Goal: Transaction & Acquisition: Obtain resource

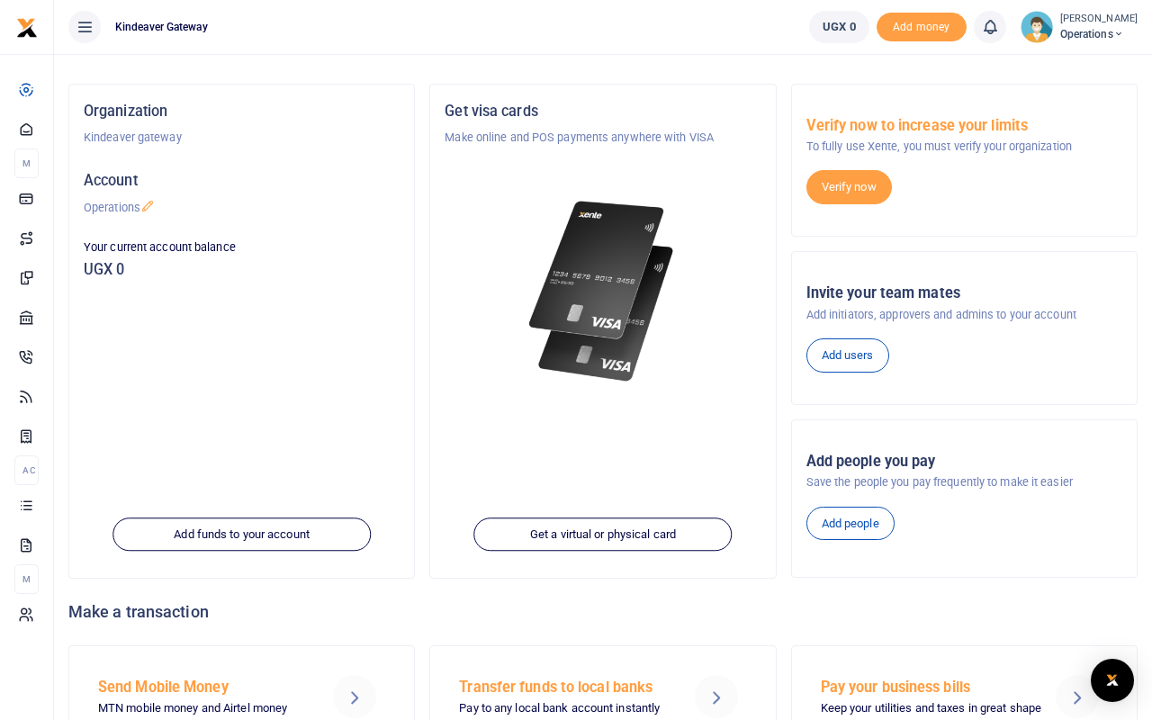
scroll to position [108, 0]
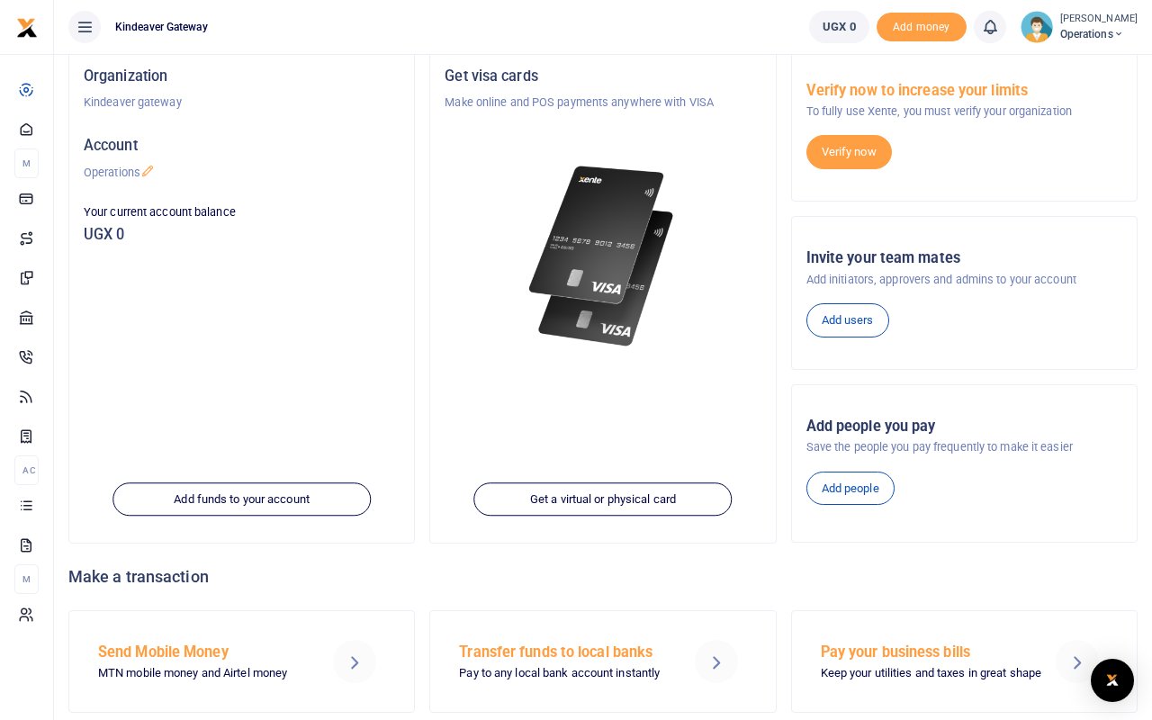
click at [776, 308] on div "Get visa cards Make online and POS payments anywhere with VISA Get a virtual or…" at bounding box center [602, 296] width 347 height 495
click at [85, 23] on icon at bounding box center [85, 27] width 18 height 20
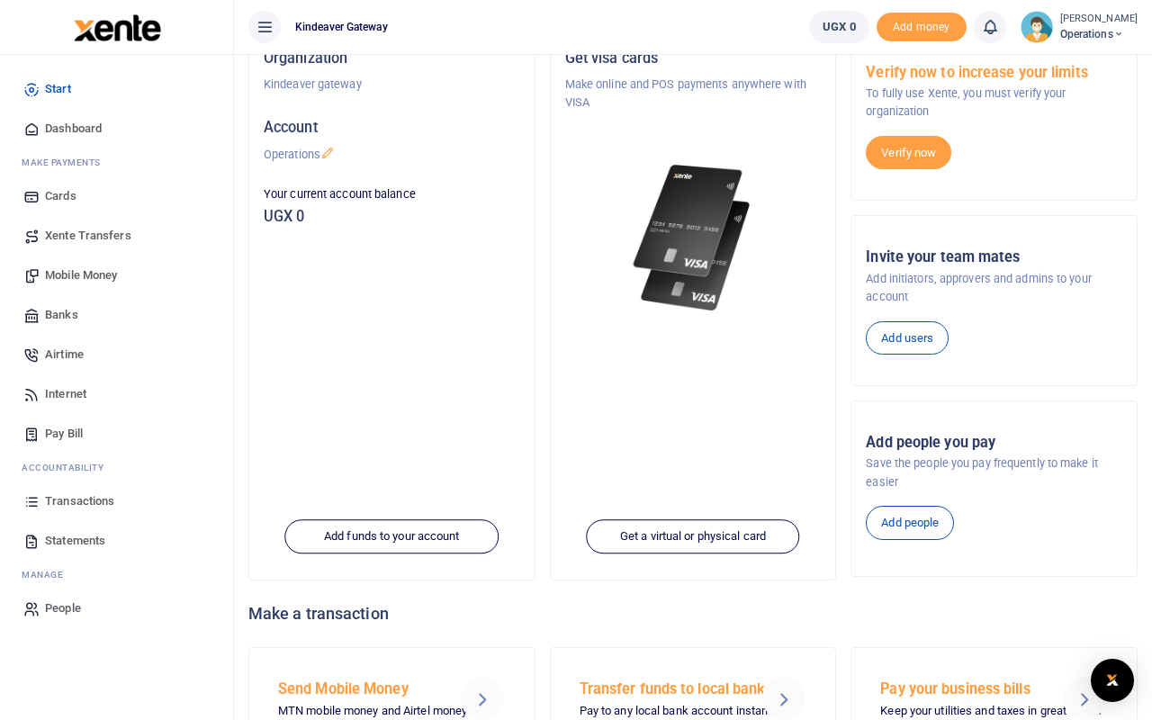
scroll to position [133, 0]
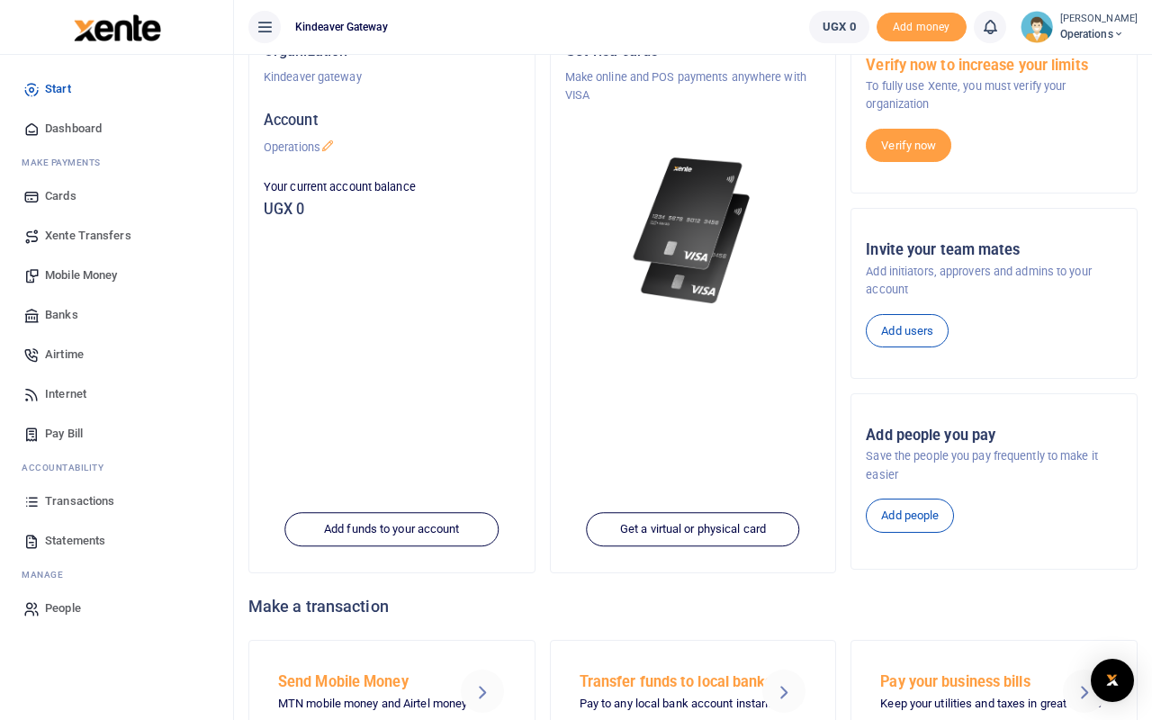
click at [94, 280] on span "Mobile Money" at bounding box center [81, 275] width 72 height 18
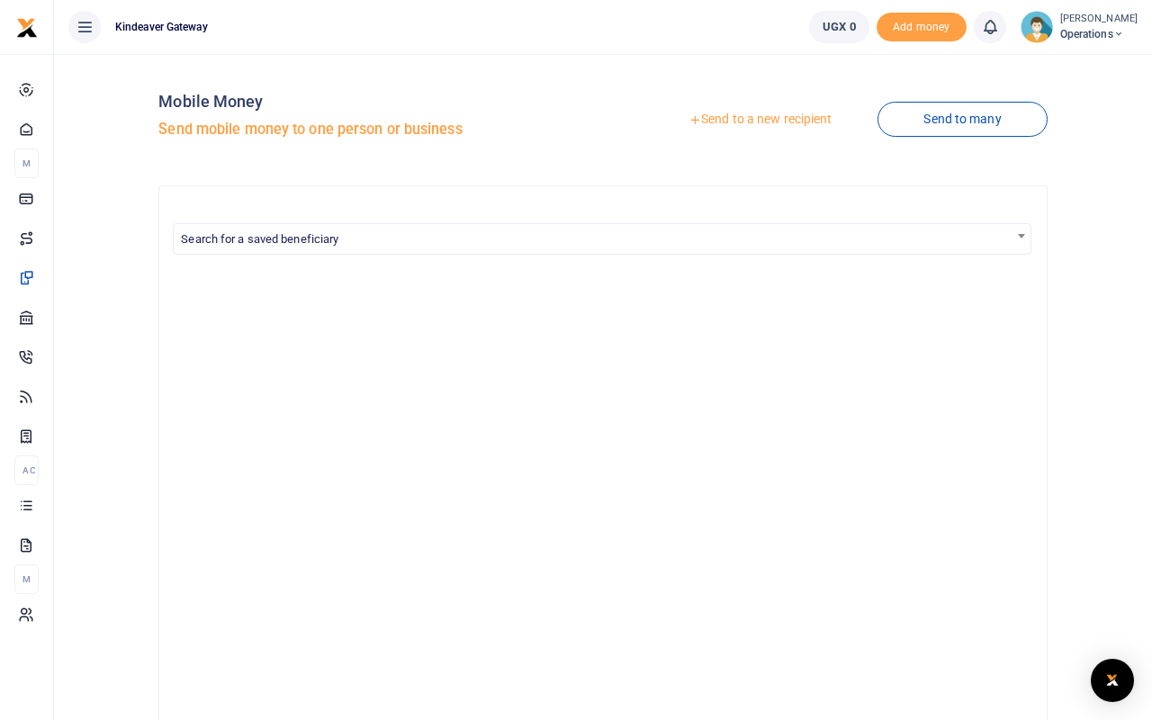
click at [1008, 112] on link "Send to many" at bounding box center [962, 119] width 169 height 35
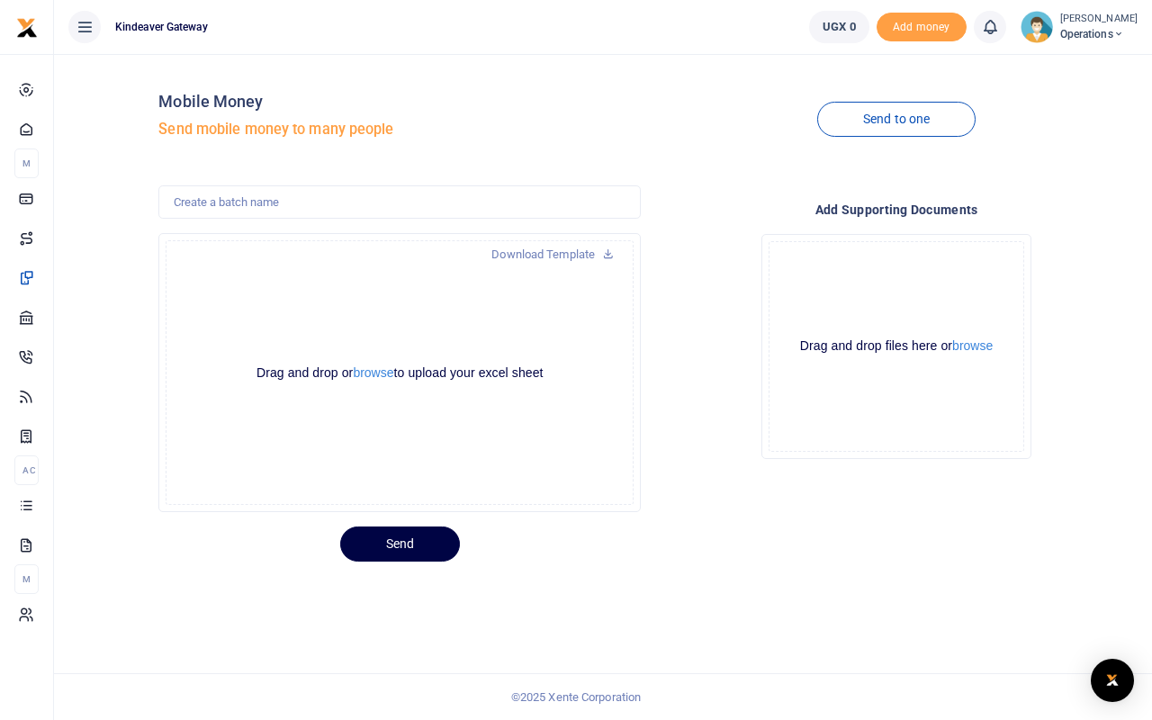
click at [81, 26] on icon at bounding box center [85, 27] width 18 height 20
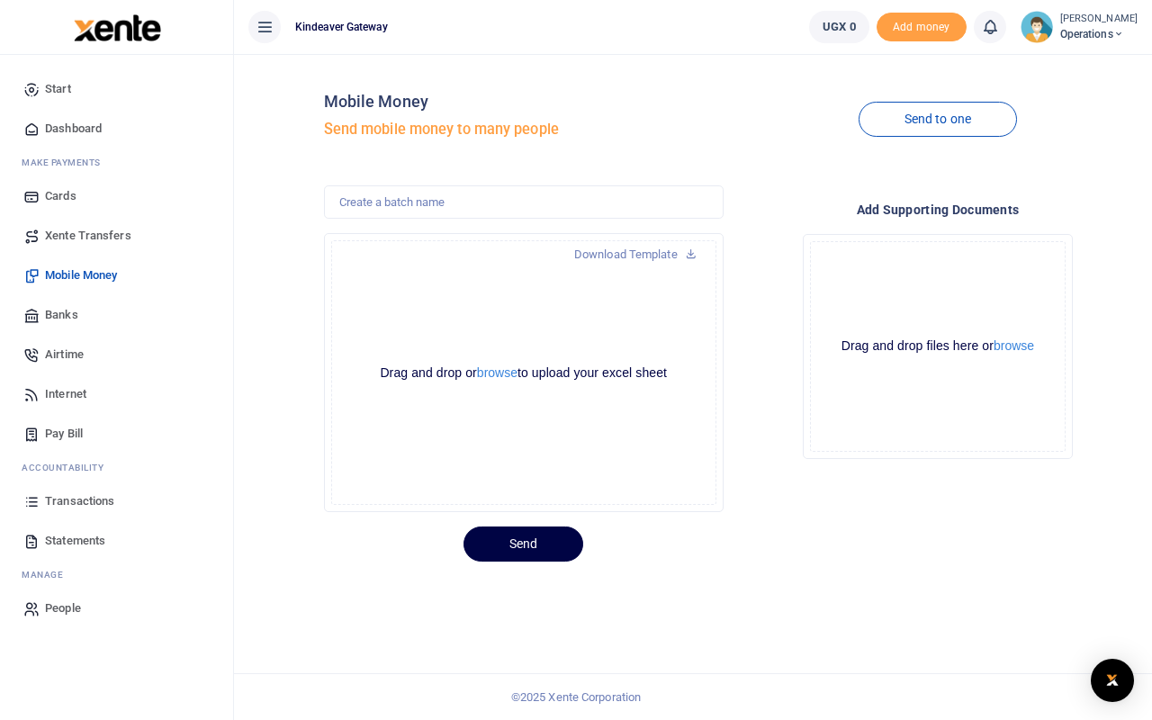
click at [930, 28] on span "Add money" at bounding box center [922, 28] width 90 height 30
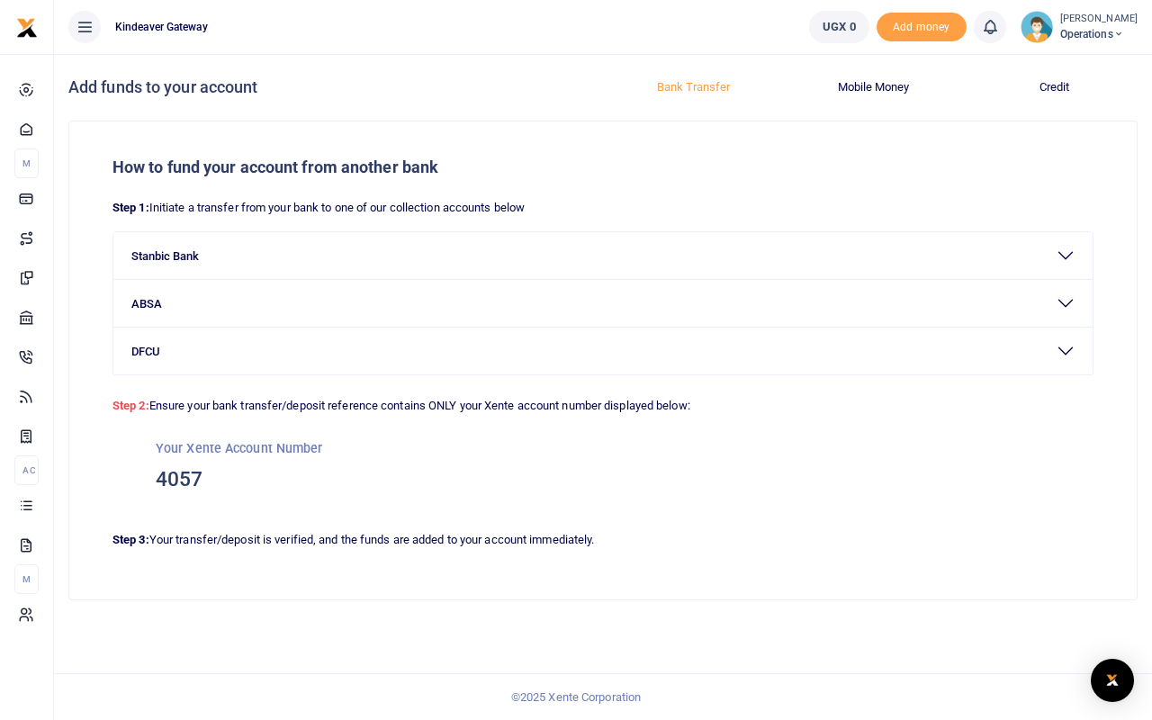
click at [864, 86] on button "Mobile Money" at bounding box center [874, 87] width 159 height 29
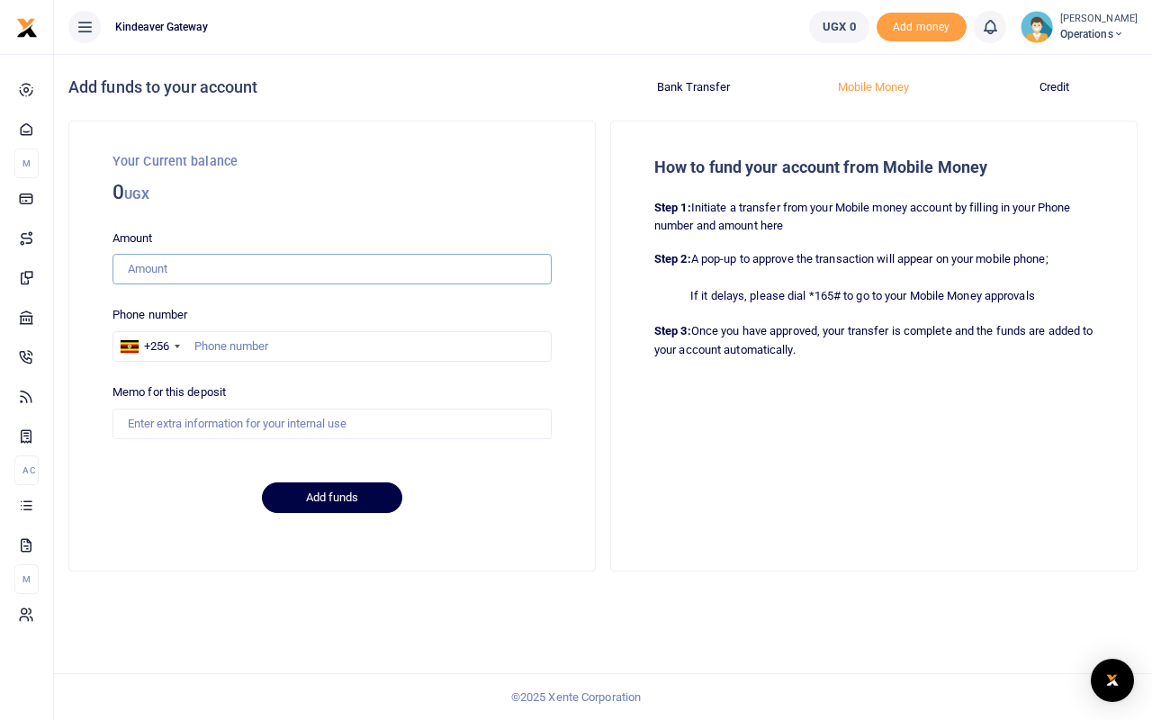
click at [212, 275] on input "Amount" at bounding box center [332, 269] width 439 height 31
type input "1,000"
click at [210, 352] on input "text" at bounding box center [332, 346] width 439 height 31
type input "776587984"
click at [248, 428] on input "Memo for this deposit" at bounding box center [332, 424] width 439 height 31
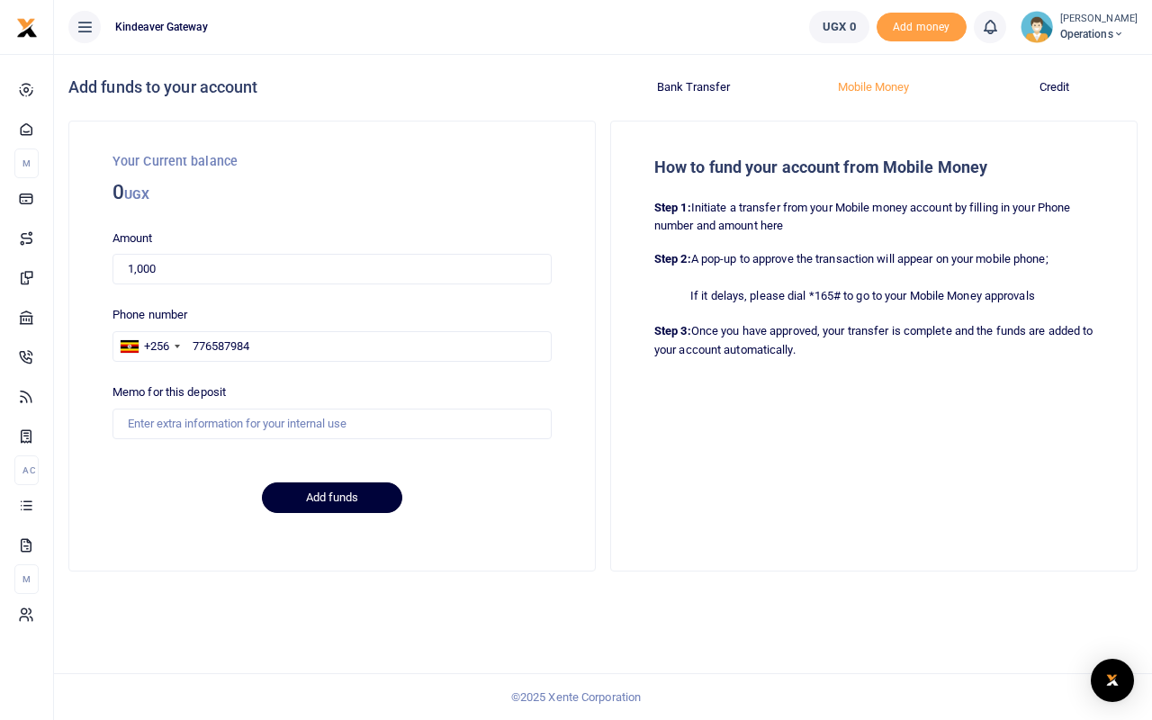
click at [346, 500] on button "Add funds" at bounding box center [332, 497] width 140 height 31
click at [1058, 92] on button "Credit" at bounding box center [1054, 87] width 159 height 29
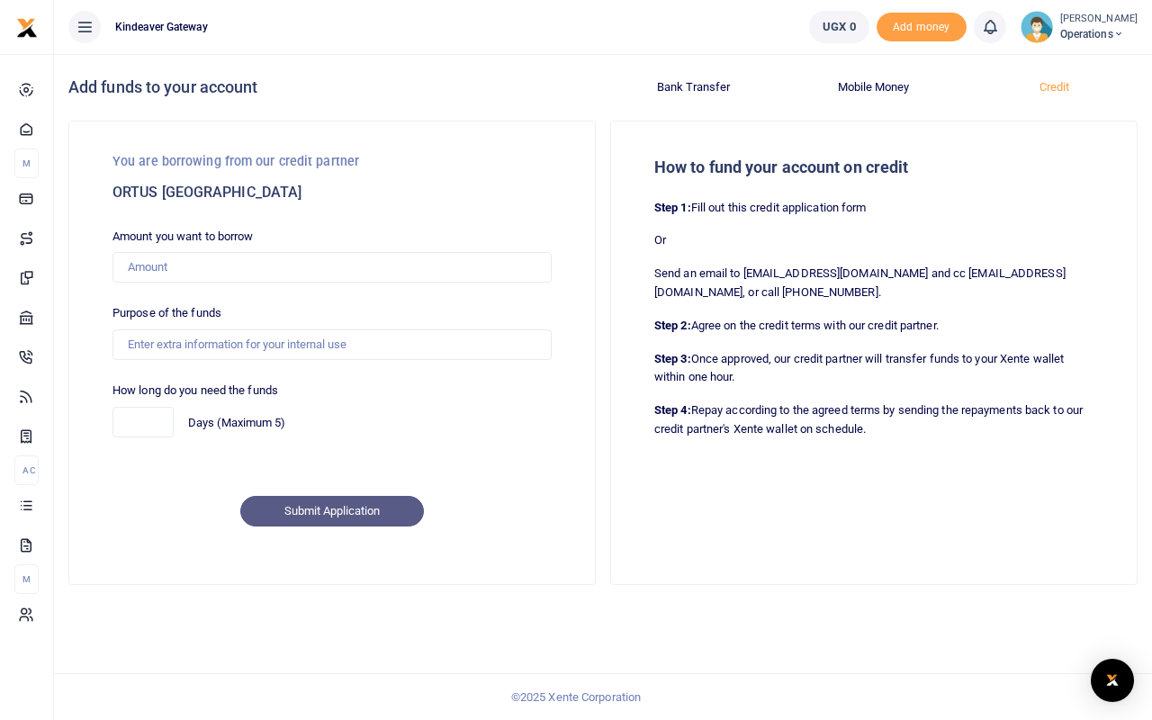
click at [724, 86] on button "Bank Transfer" at bounding box center [693, 87] width 159 height 29
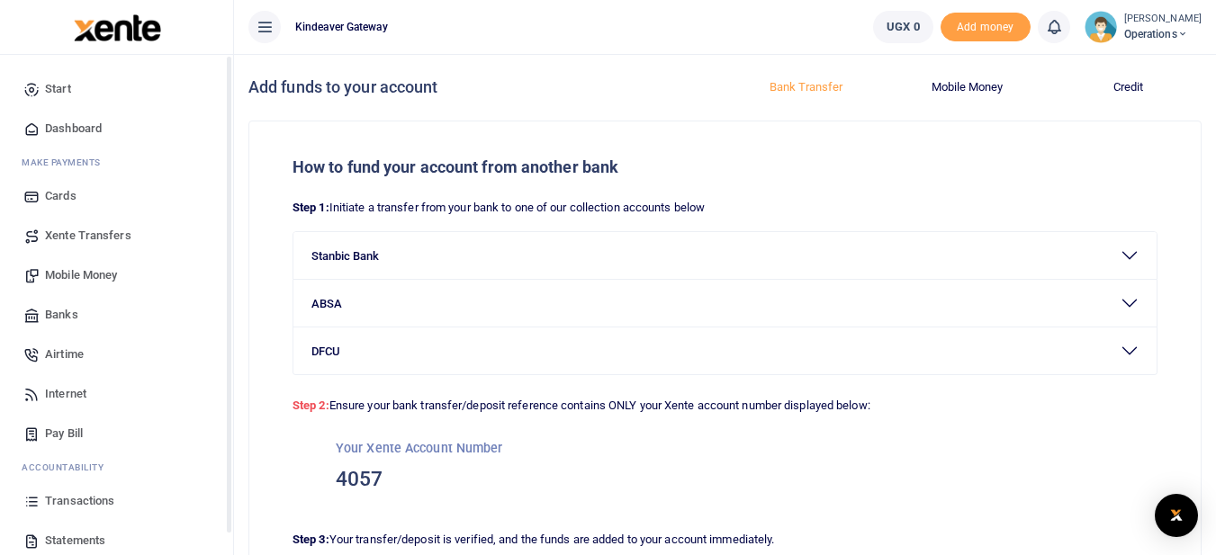
click at [101, 80] on link "Start" at bounding box center [116, 89] width 204 height 40
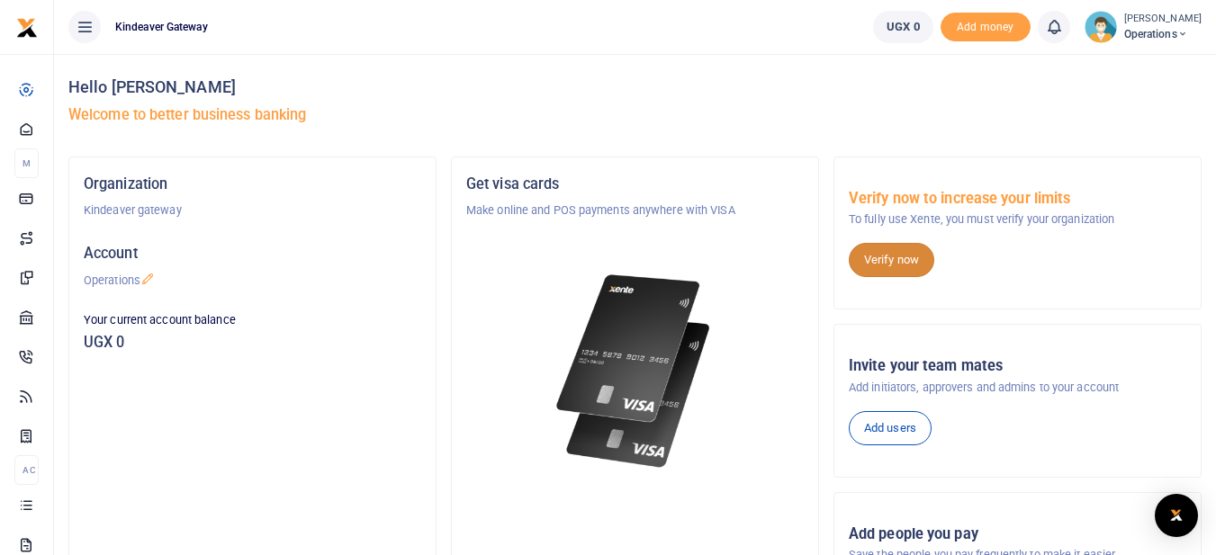
click at [895, 264] on link "Verify now" at bounding box center [892, 260] width 86 height 34
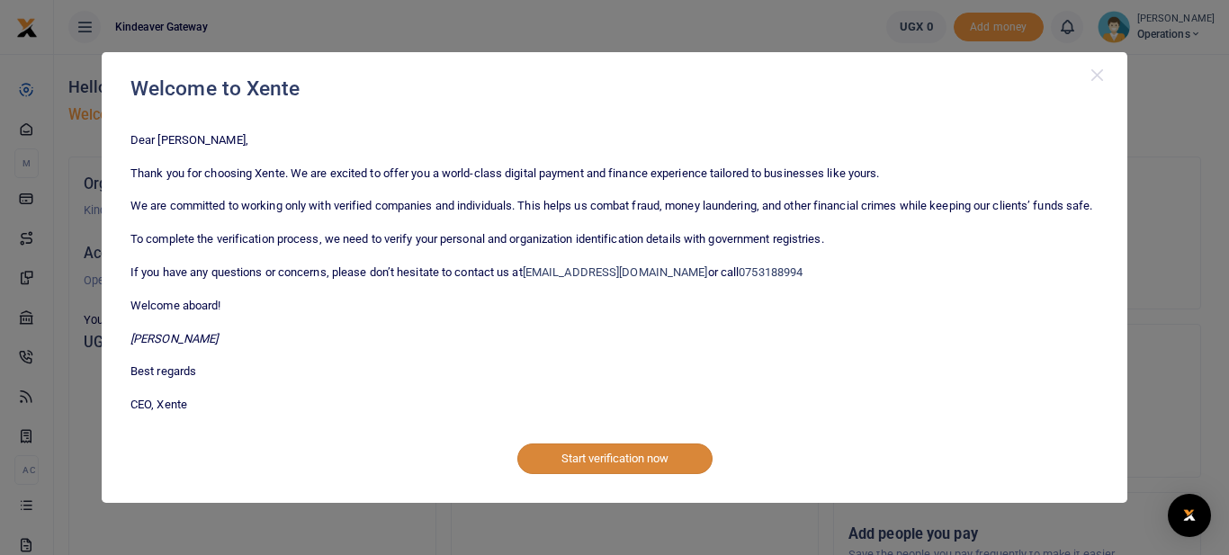
click at [605, 467] on button "Start verification now" at bounding box center [615, 459] width 195 height 31
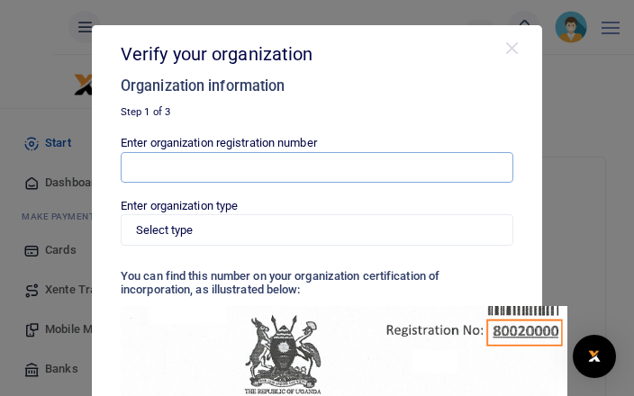
click at [358, 157] on input "Enter organization registration number" at bounding box center [317, 167] width 392 height 31
click at [513, 304] on div "Enter organization registration number Enter organization type Select type Priv…" at bounding box center [317, 351] width 392 height 435
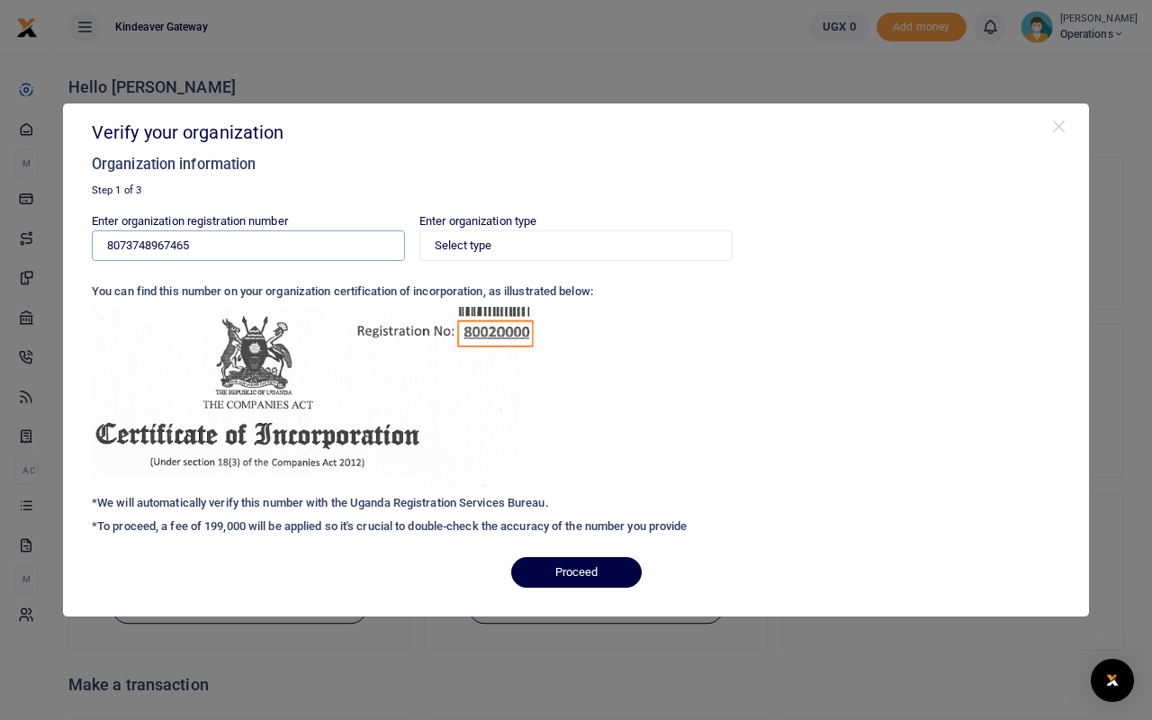
type input "8073748967465"
click at [545, 554] on button "Proceed" at bounding box center [576, 572] width 131 height 31
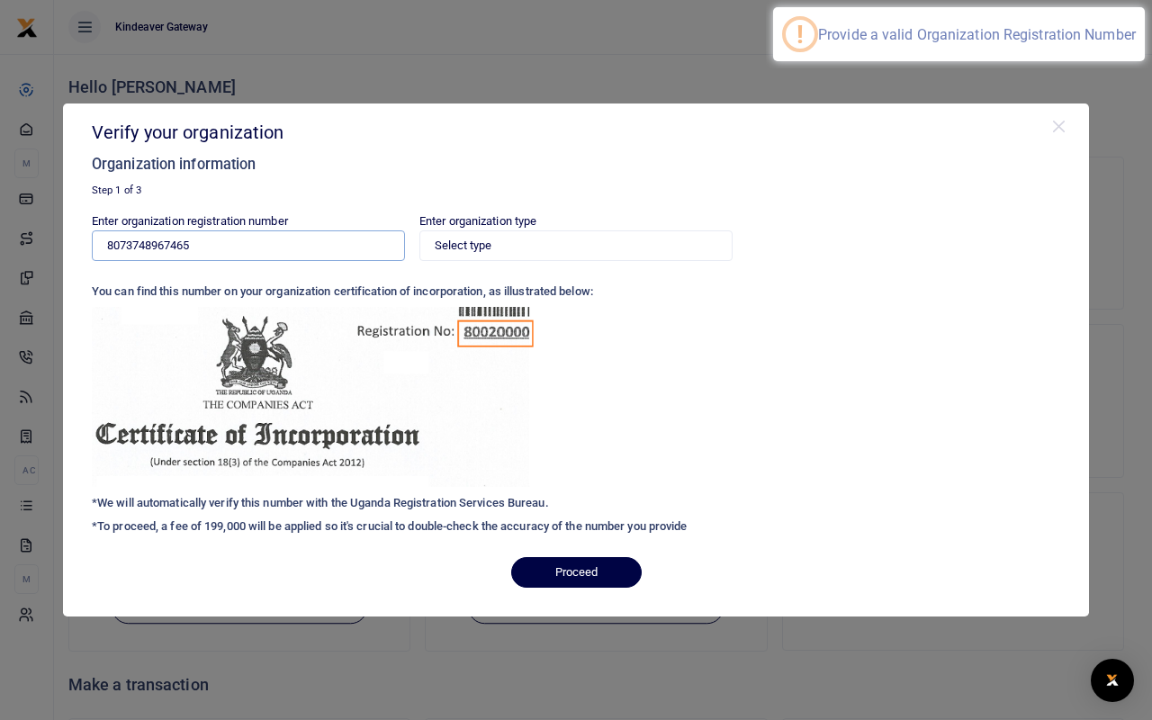
click at [275, 242] on input "8073748967465" at bounding box center [248, 245] width 313 height 31
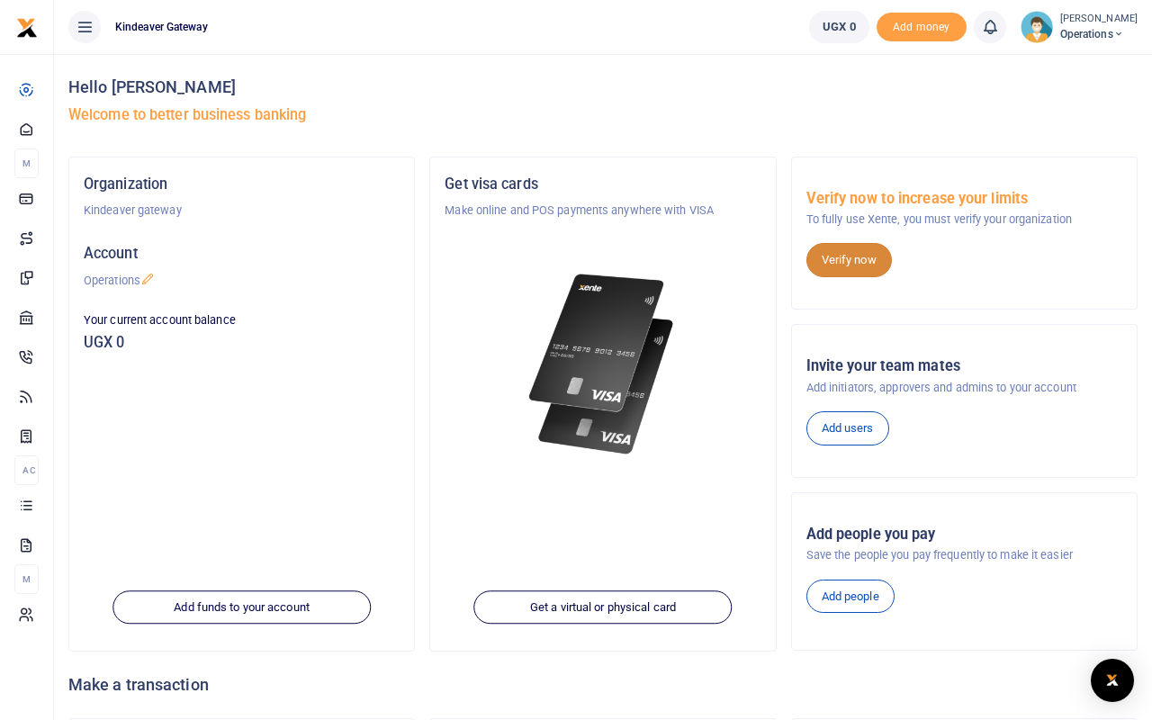
click at [851, 266] on link "Verify now" at bounding box center [849, 260] width 86 height 34
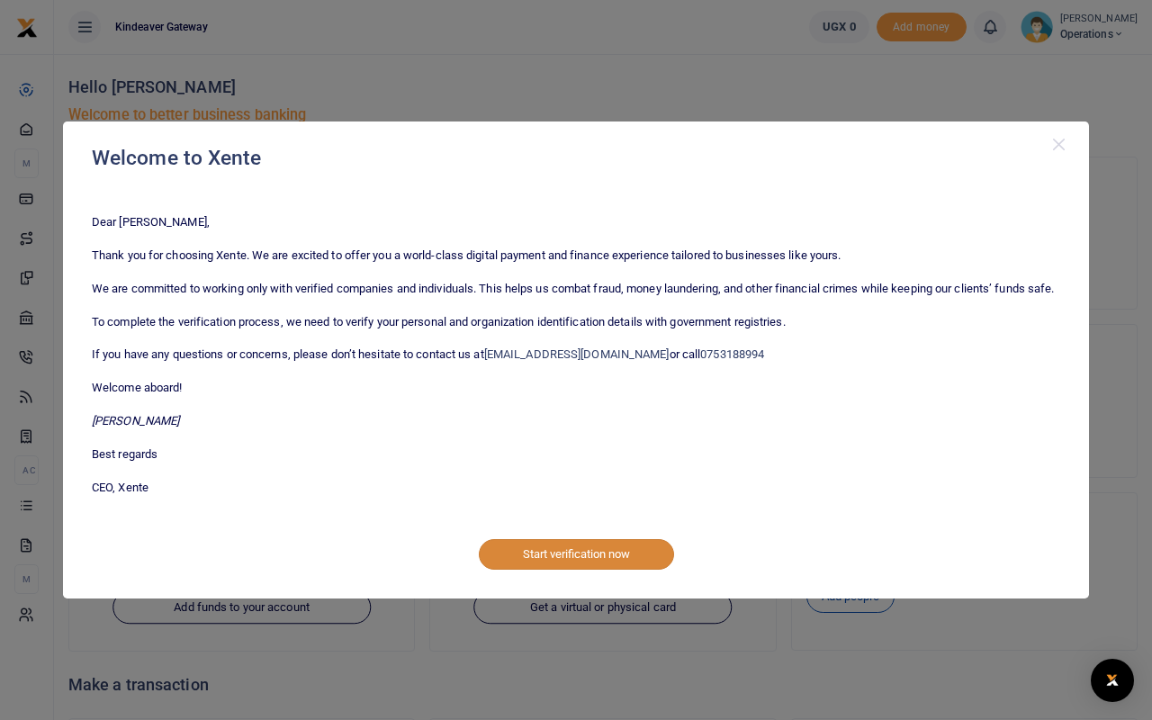
click at [608, 542] on button "Start verification now" at bounding box center [576, 554] width 195 height 31
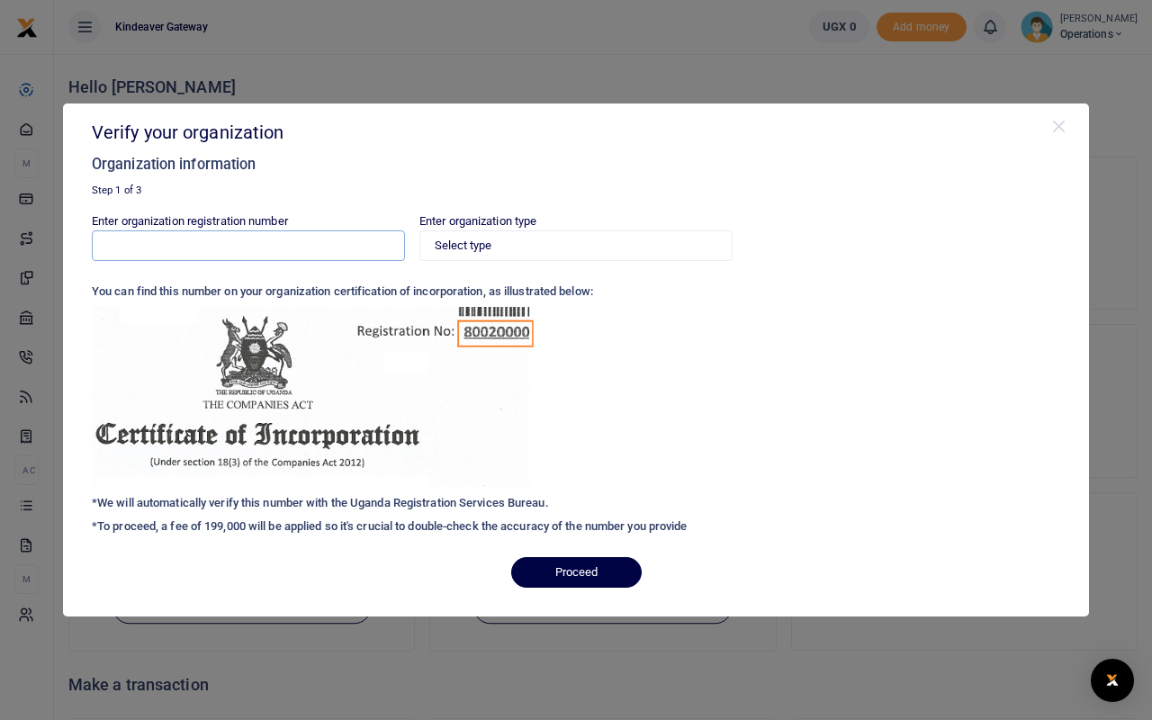
click at [216, 248] on input "Enter organization registration number" at bounding box center [248, 245] width 313 height 31
type input "80034045096651"
click at [570, 572] on button "Proceed" at bounding box center [576, 572] width 131 height 31
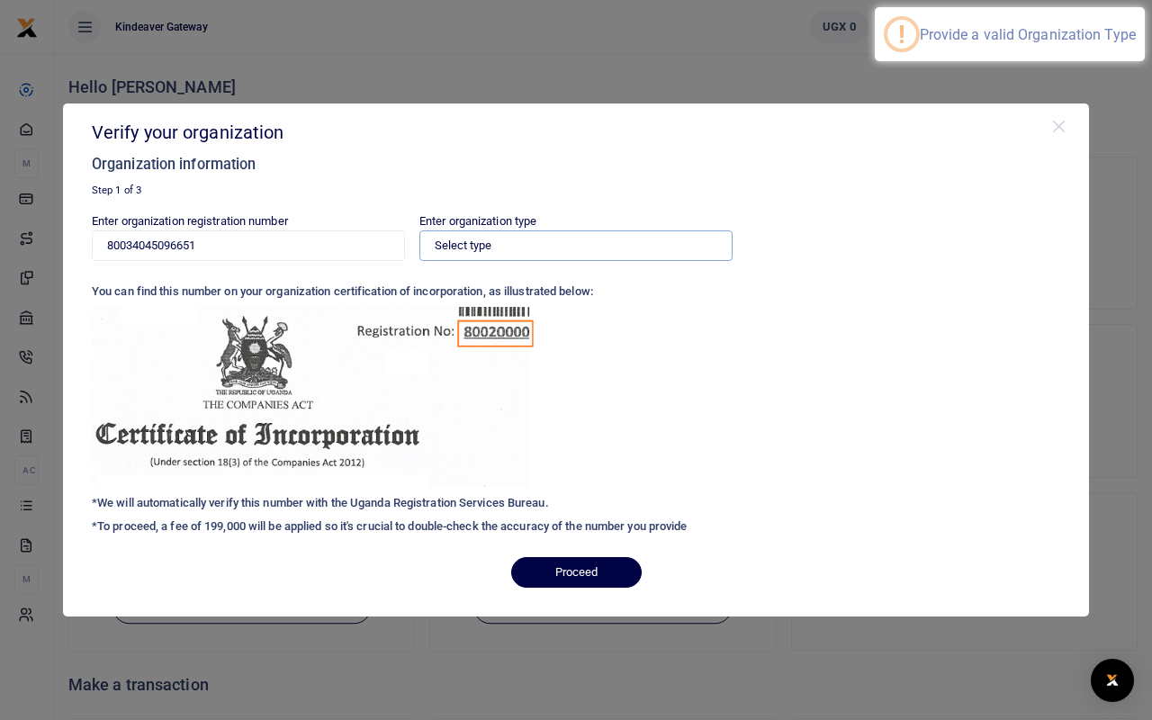
click at [486, 242] on select "Select type Private Limited Company by shares Private Limited Company by guaran…" at bounding box center [575, 245] width 313 height 31
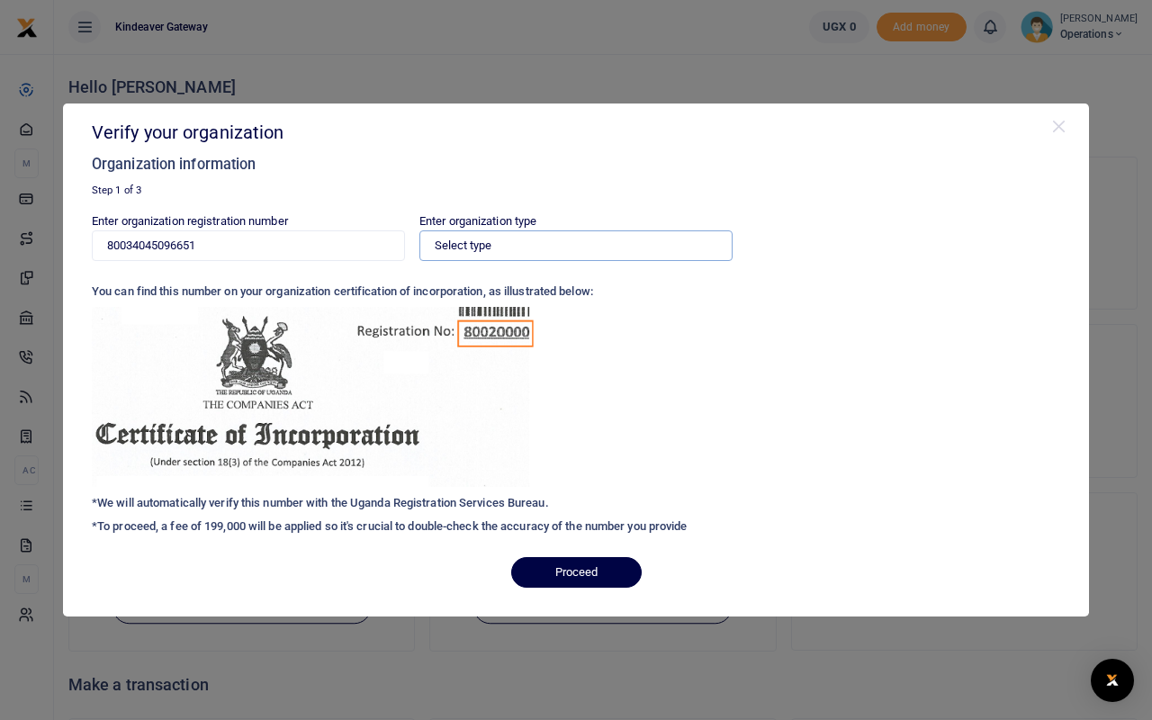
select select "Sole Proprietorship"
click at [419, 230] on select "Select type Private Limited Company by shares Private Limited Company by guaran…" at bounding box center [575, 245] width 313 height 31
click at [599, 570] on button "Proceed" at bounding box center [576, 572] width 131 height 31
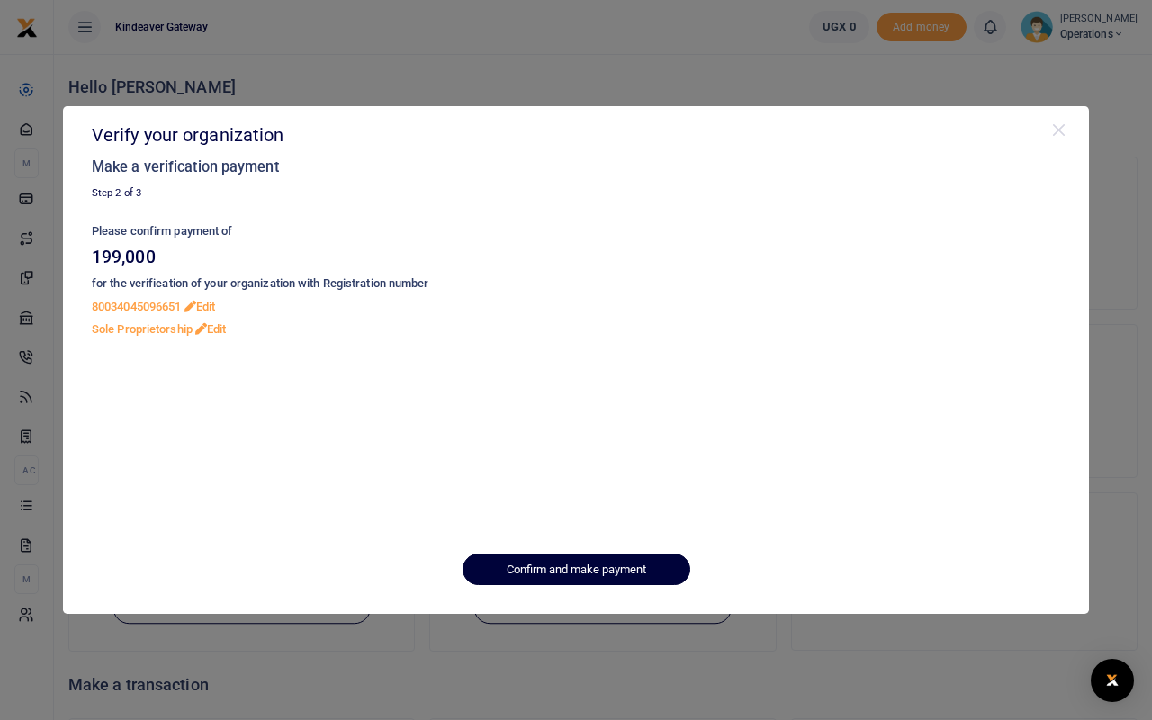
click at [590, 566] on button "Confirm and make payment" at bounding box center [577, 569] width 228 height 31
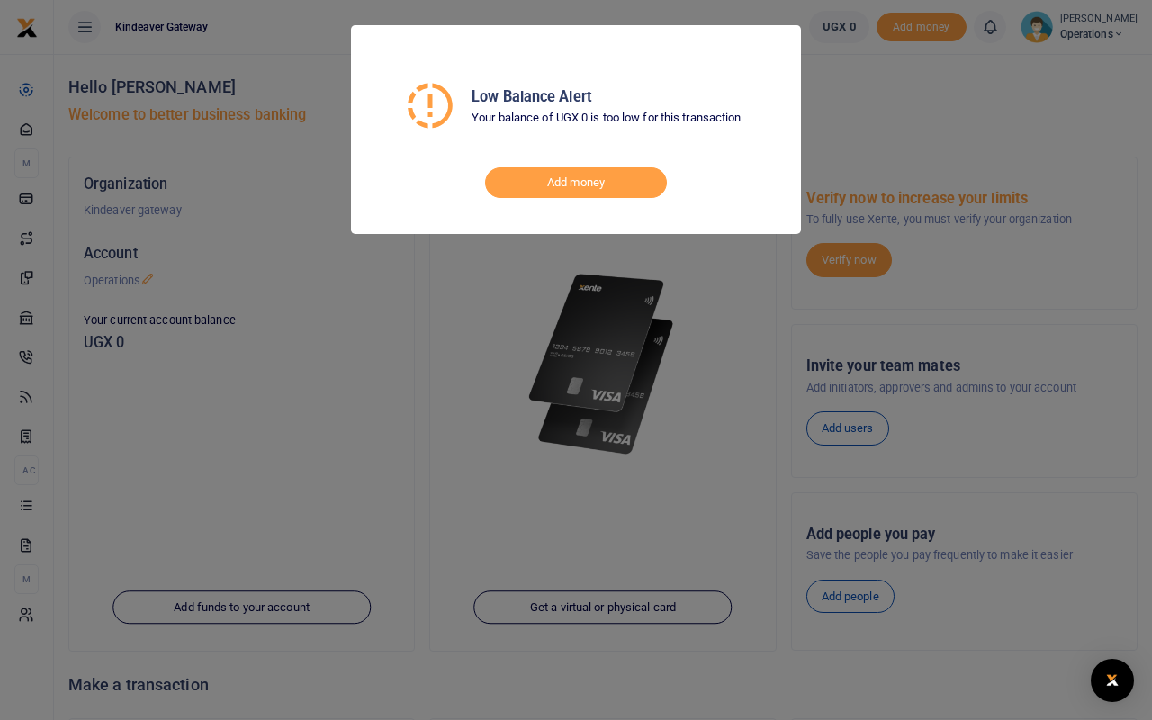
click at [564, 184] on link "Add money" at bounding box center [576, 182] width 182 height 31
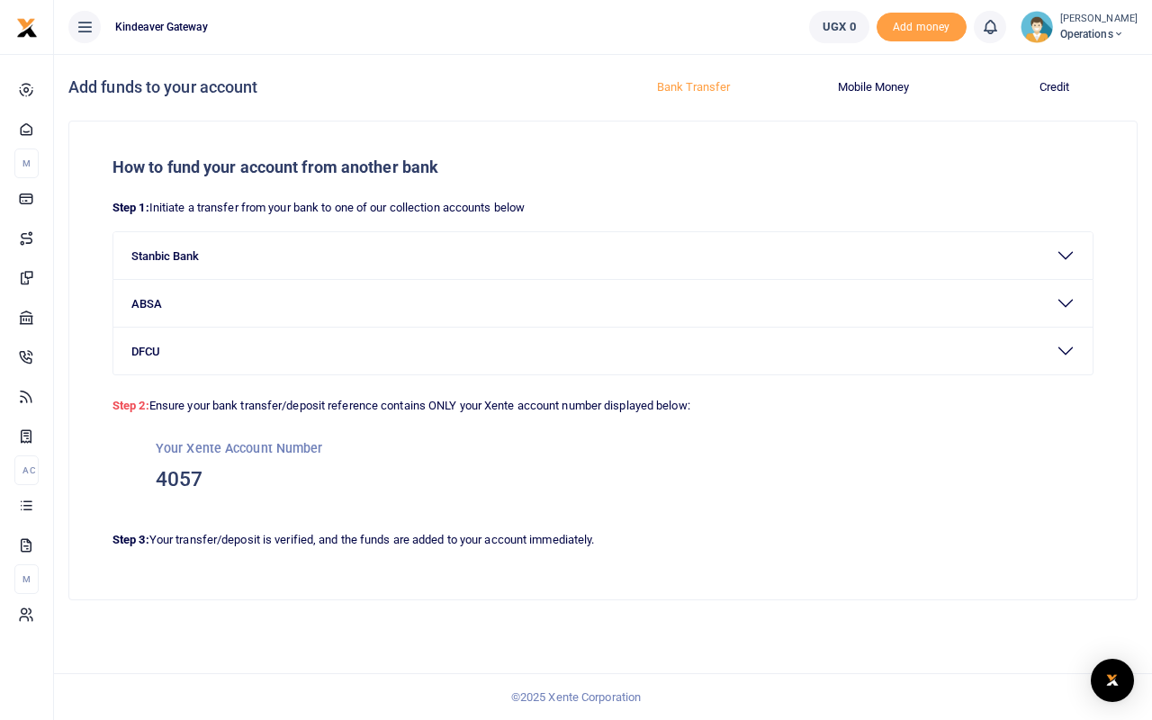
click at [876, 86] on button "Mobile Money" at bounding box center [874, 87] width 159 height 29
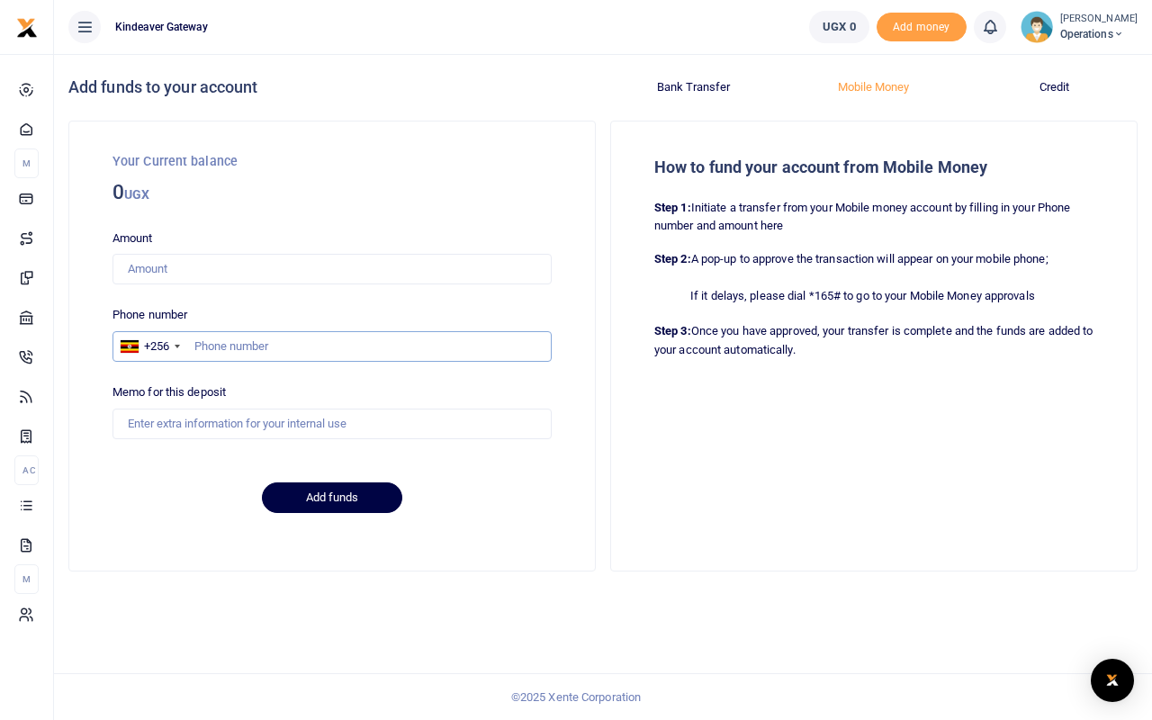
click at [250, 356] on input "text" at bounding box center [332, 346] width 439 height 31
type input "776587984"
click at [347, 498] on button "Add funds" at bounding box center [332, 497] width 140 height 31
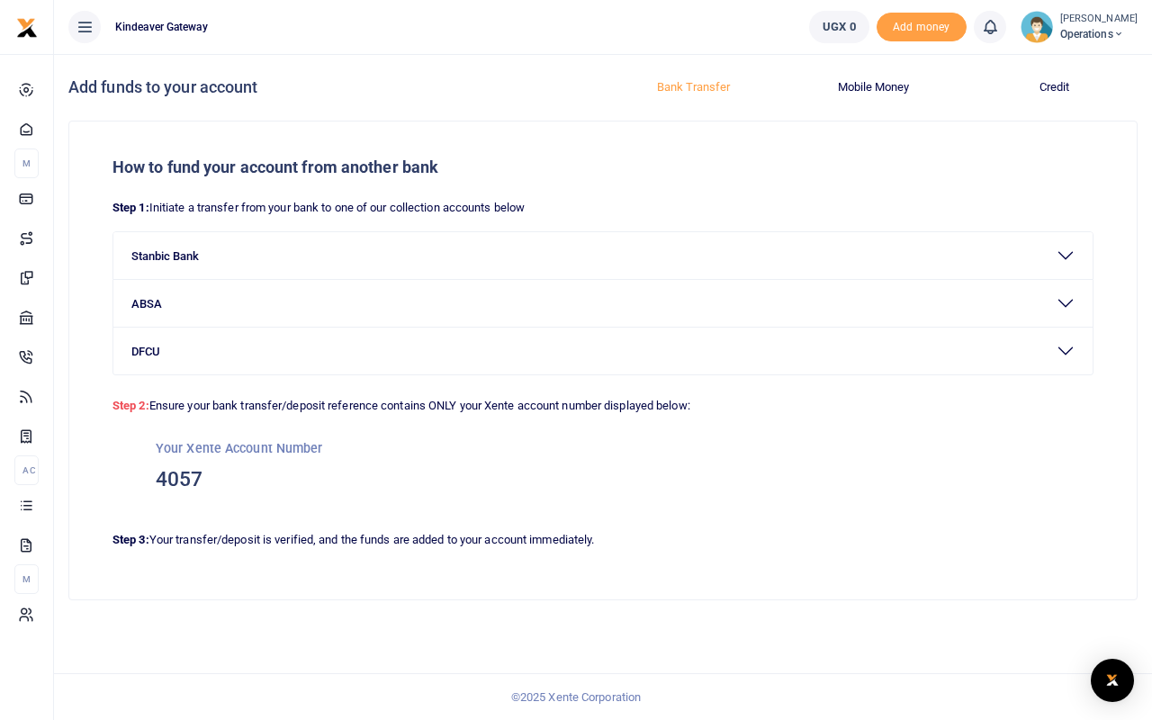
click at [852, 95] on button "Mobile Money" at bounding box center [874, 87] width 159 height 29
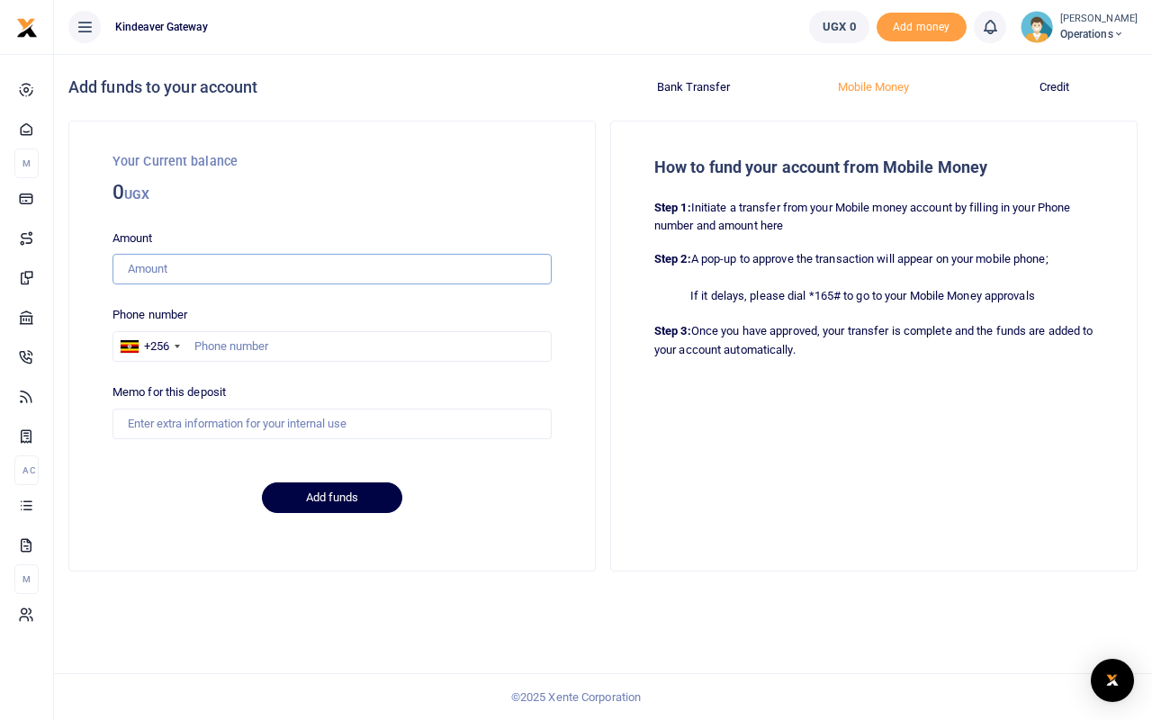
click at [281, 274] on input "Amount" at bounding box center [332, 269] width 439 height 31
type input "1,000"
click at [286, 348] on input "text" at bounding box center [332, 346] width 439 height 31
type input "776587984"
click at [348, 500] on button "Add funds" at bounding box center [332, 497] width 140 height 31
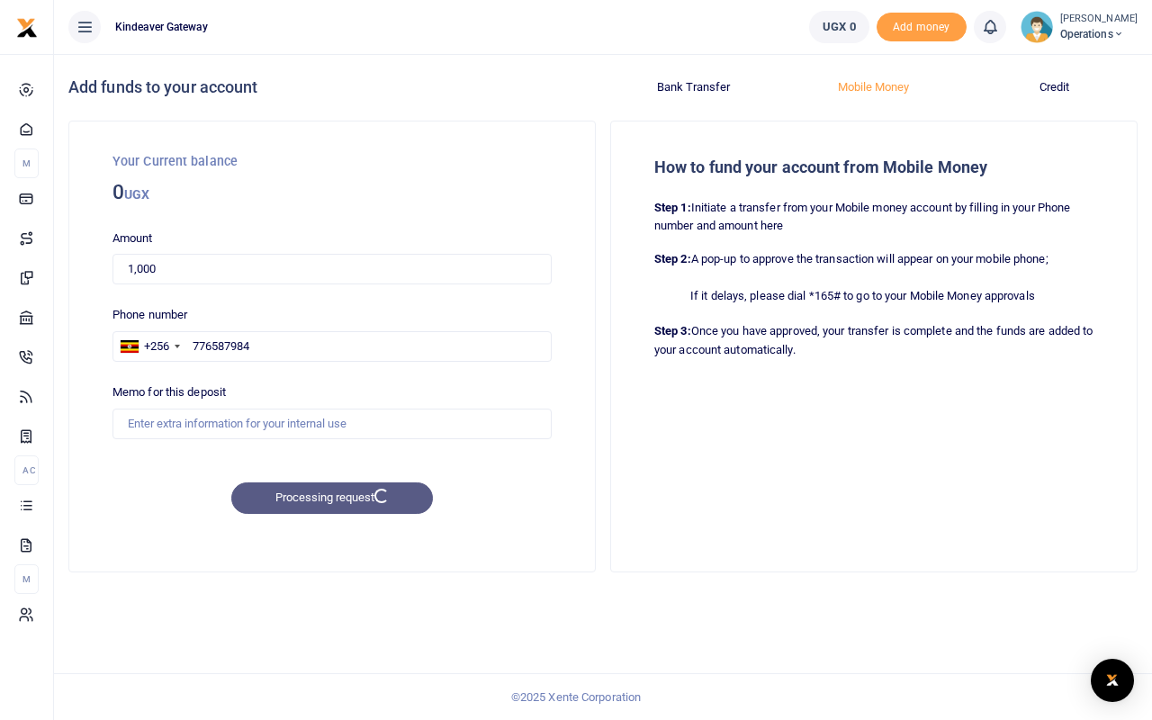
click at [168, 347] on div "+256" at bounding box center [156, 347] width 25 height 18
